Goal: Information Seeking & Learning: Learn about a topic

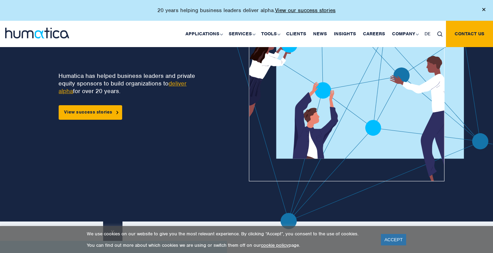
scroll to position [61, 0]
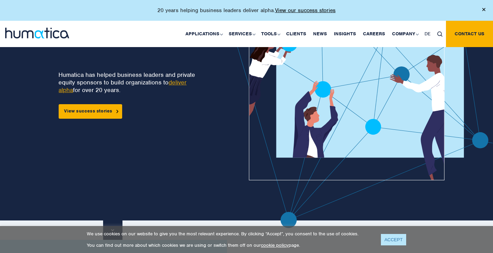
click at [391, 241] on link "ACCEPT" at bounding box center [393, 239] width 25 height 11
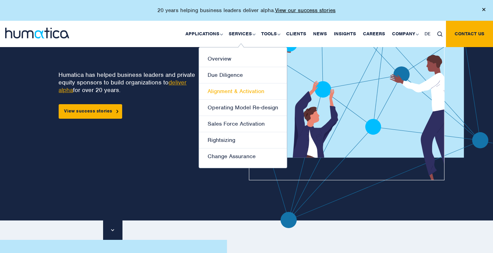
click at [243, 85] on link "Alignment & Activation" at bounding box center [243, 91] width 88 height 16
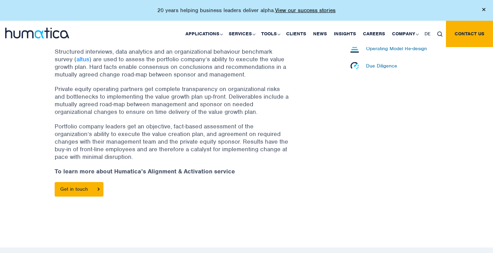
scroll to position [165, 0]
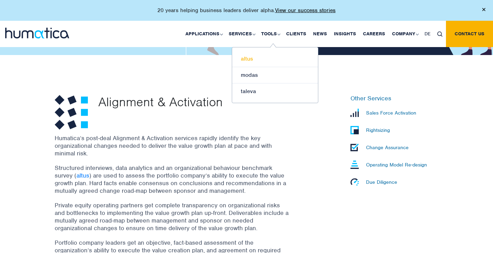
click at [246, 58] on link "altus" at bounding box center [275, 59] width 86 height 16
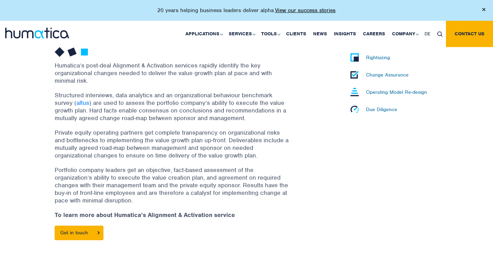
scroll to position [241, 0]
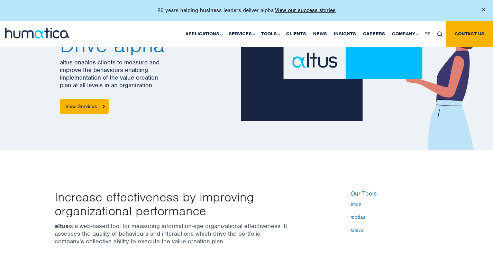
scroll to position [189, 0]
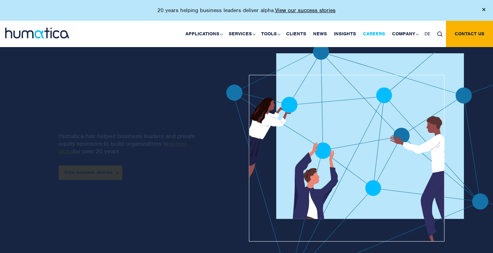
click at [367, 12] on div "20 years helping business leaders deliver alpha. View our success stories" at bounding box center [246, 10] width 493 height 21
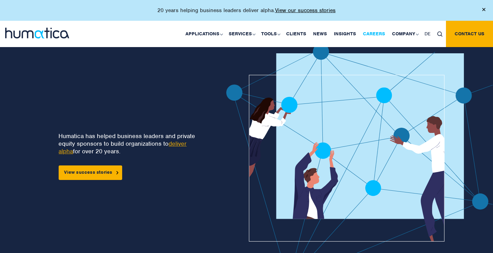
click at [370, 32] on link "Careers" at bounding box center [373, 34] width 29 height 26
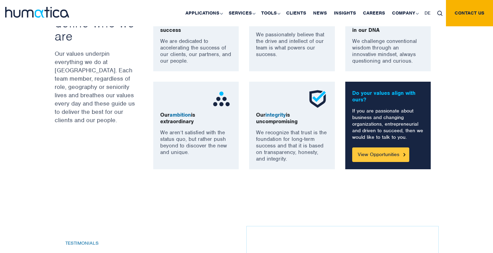
click at [374, 161] on link "View Opportunities" at bounding box center [380, 154] width 57 height 15
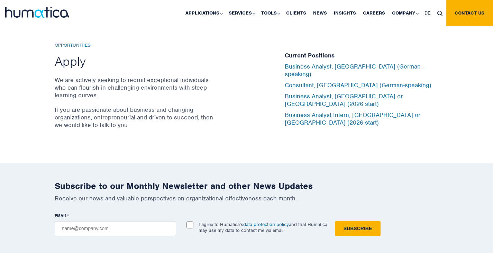
scroll to position [2292, 0]
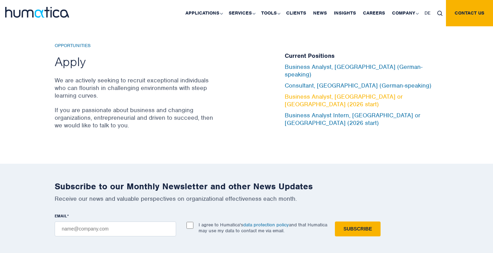
click at [360, 97] on link "Business Analyst, [GEOGRAPHIC_DATA] or [GEOGRAPHIC_DATA] (2026 start)" at bounding box center [343, 100] width 118 height 15
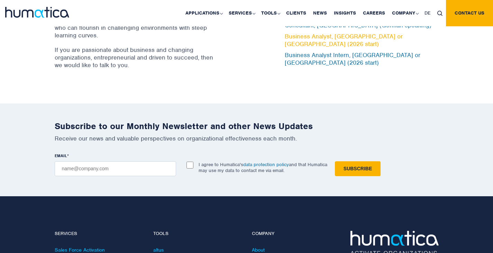
scroll to position [2516, 0]
